Goal: Download file/media

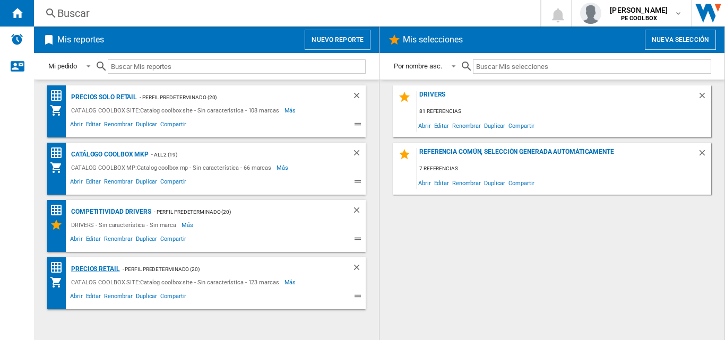
click at [111, 267] on div "PRECIOS RETAIL" at bounding box center [93, 269] width 51 height 13
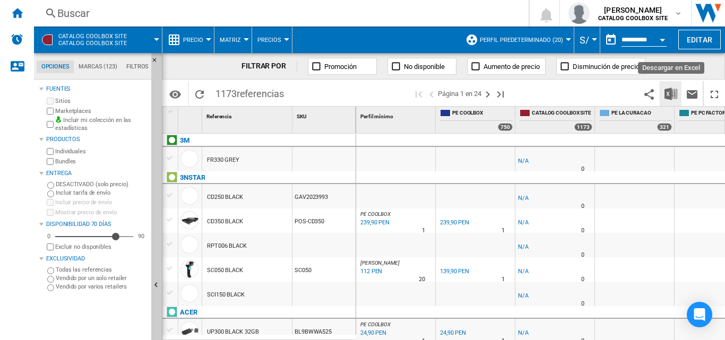
click at [673, 92] on img "Descargar en Excel" at bounding box center [671, 94] width 13 height 13
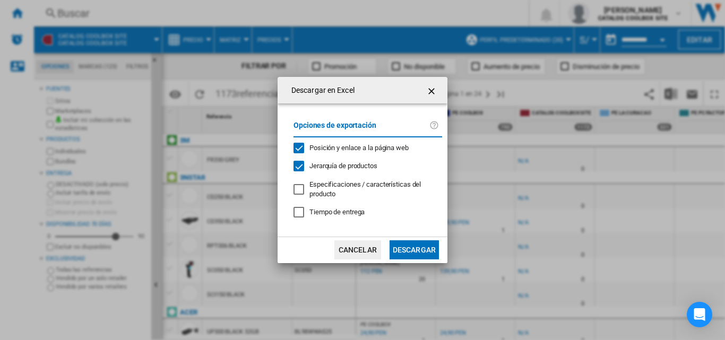
click at [419, 247] on button "Descargar" at bounding box center [414, 249] width 49 height 19
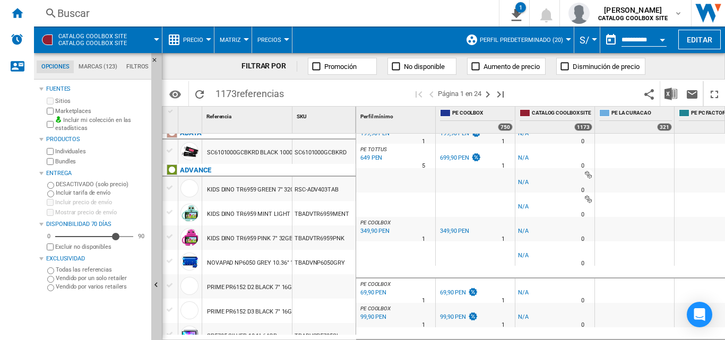
scroll to position [372, 0]
